Goal: Check status: Check status

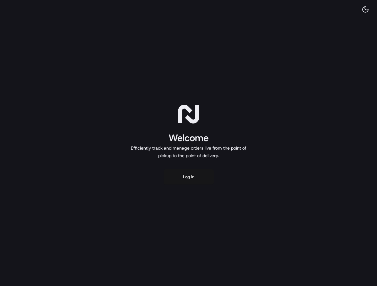
click at [188, 176] on button "Log in" at bounding box center [189, 176] width 50 height 15
